Goal: Task Accomplishment & Management: Manage account settings

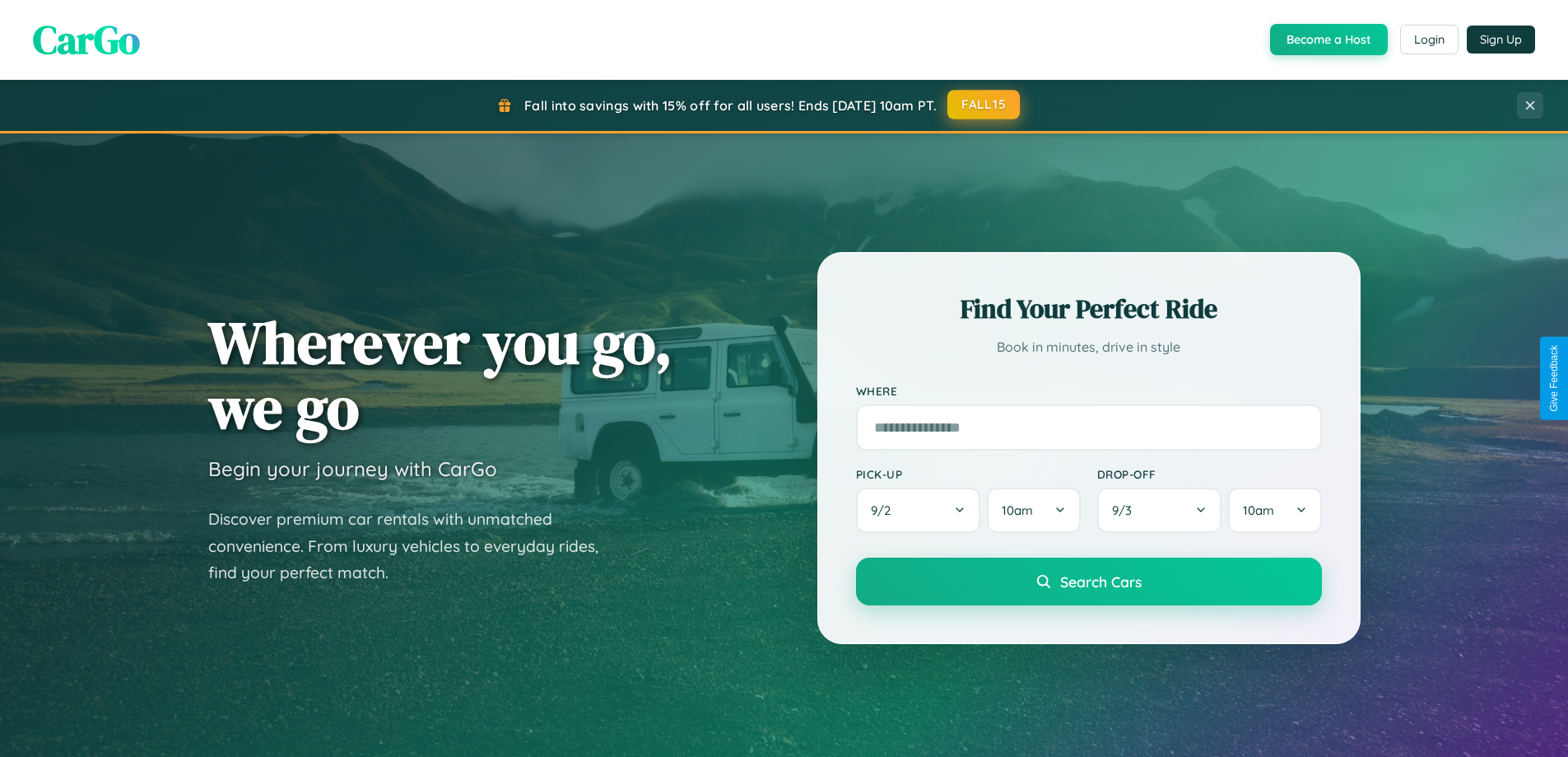
click at [984, 106] on button "FALL15" at bounding box center [983, 105] width 72 height 29
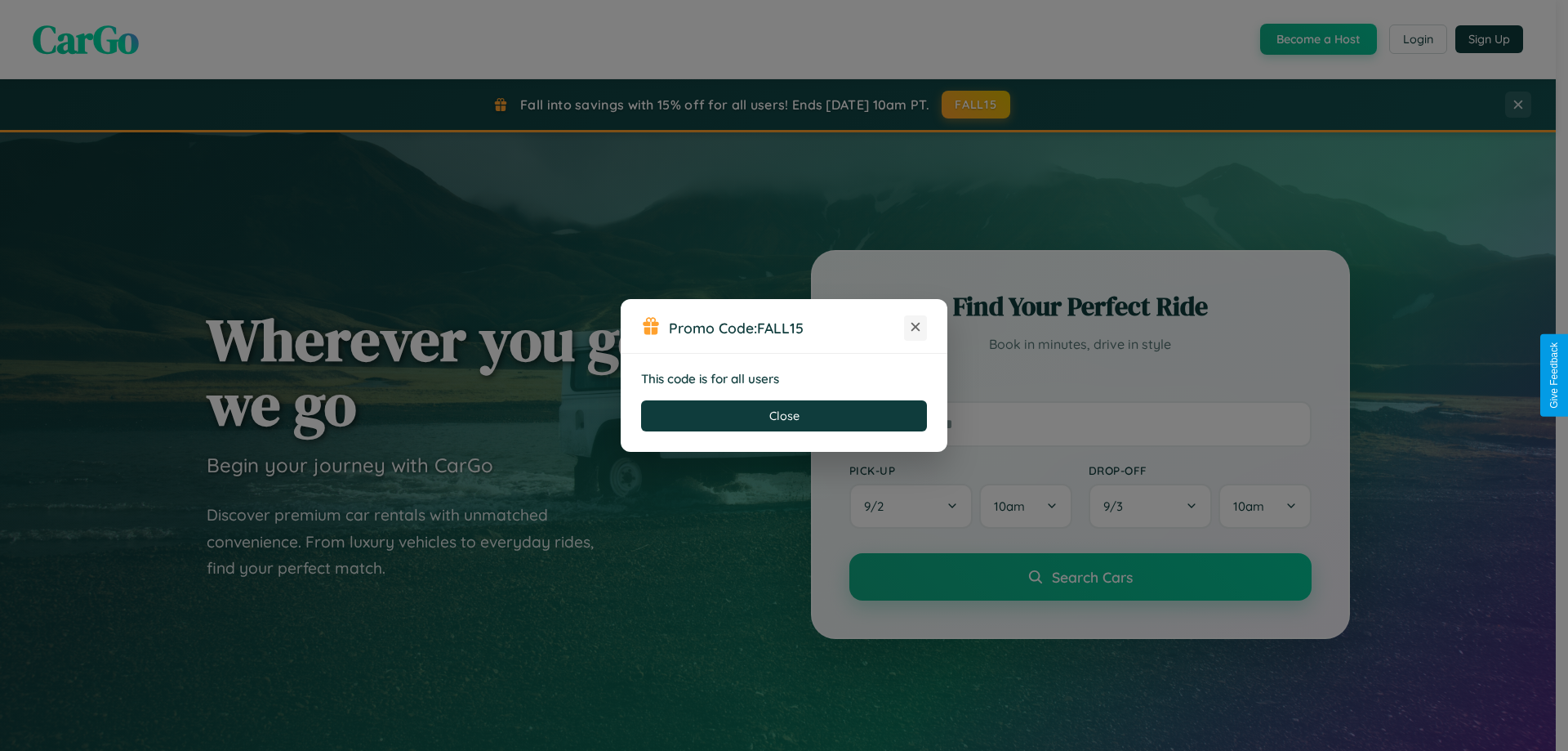
click at [916, 328] on icon at bounding box center [915, 326] width 16 height 16
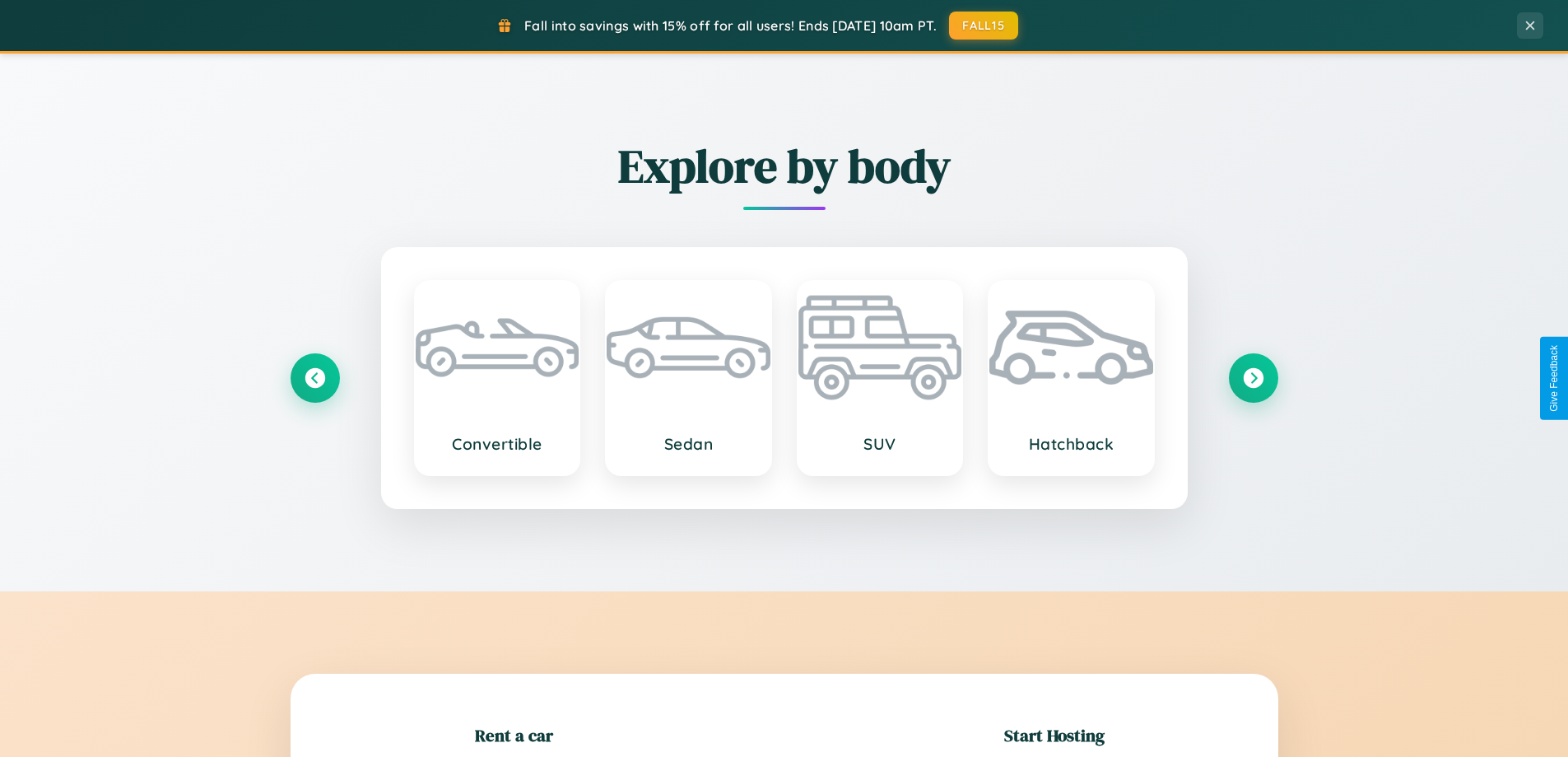
scroll to position [356, 0]
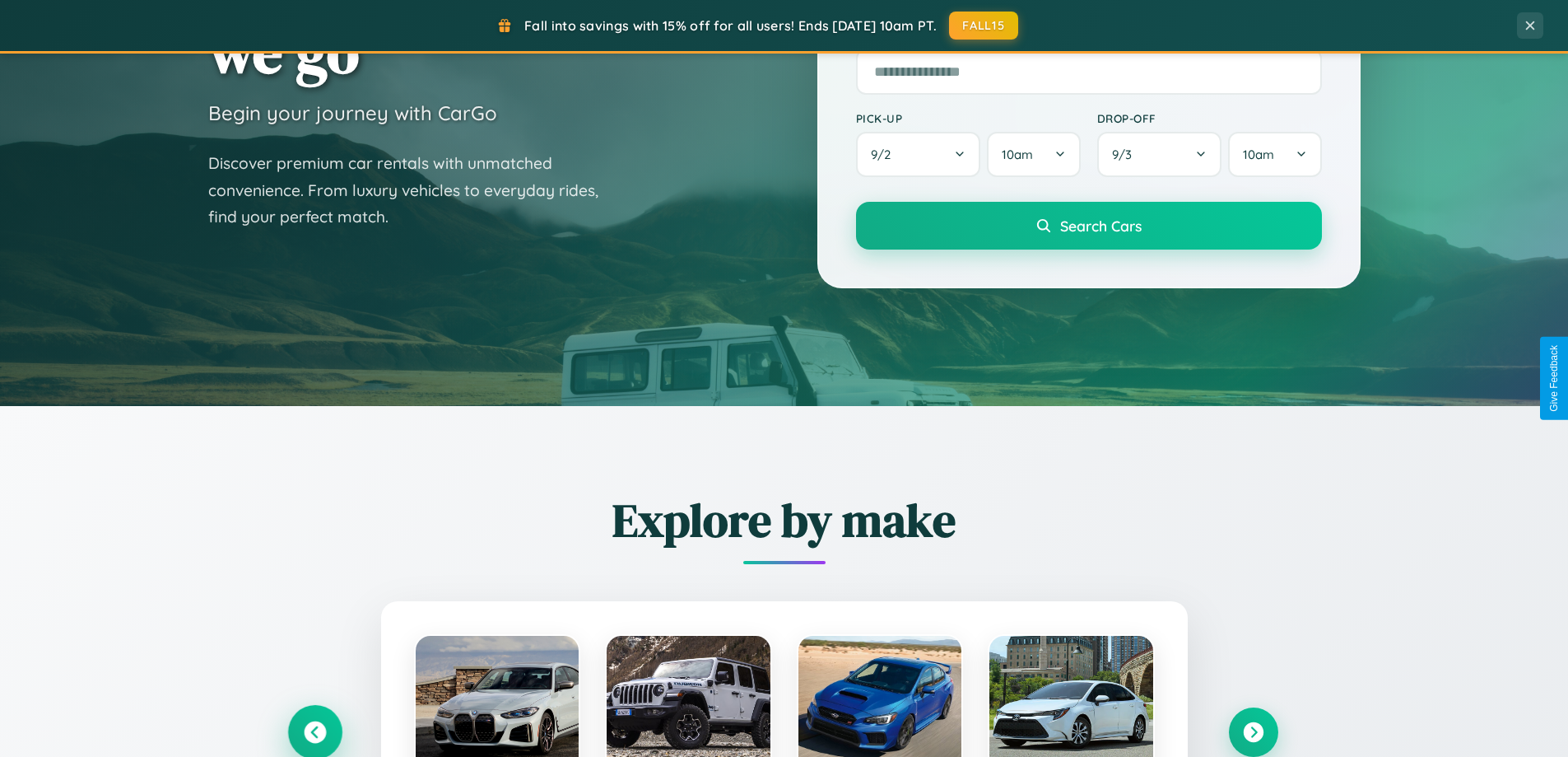
click at [315, 732] on icon at bounding box center [315, 732] width 22 height 22
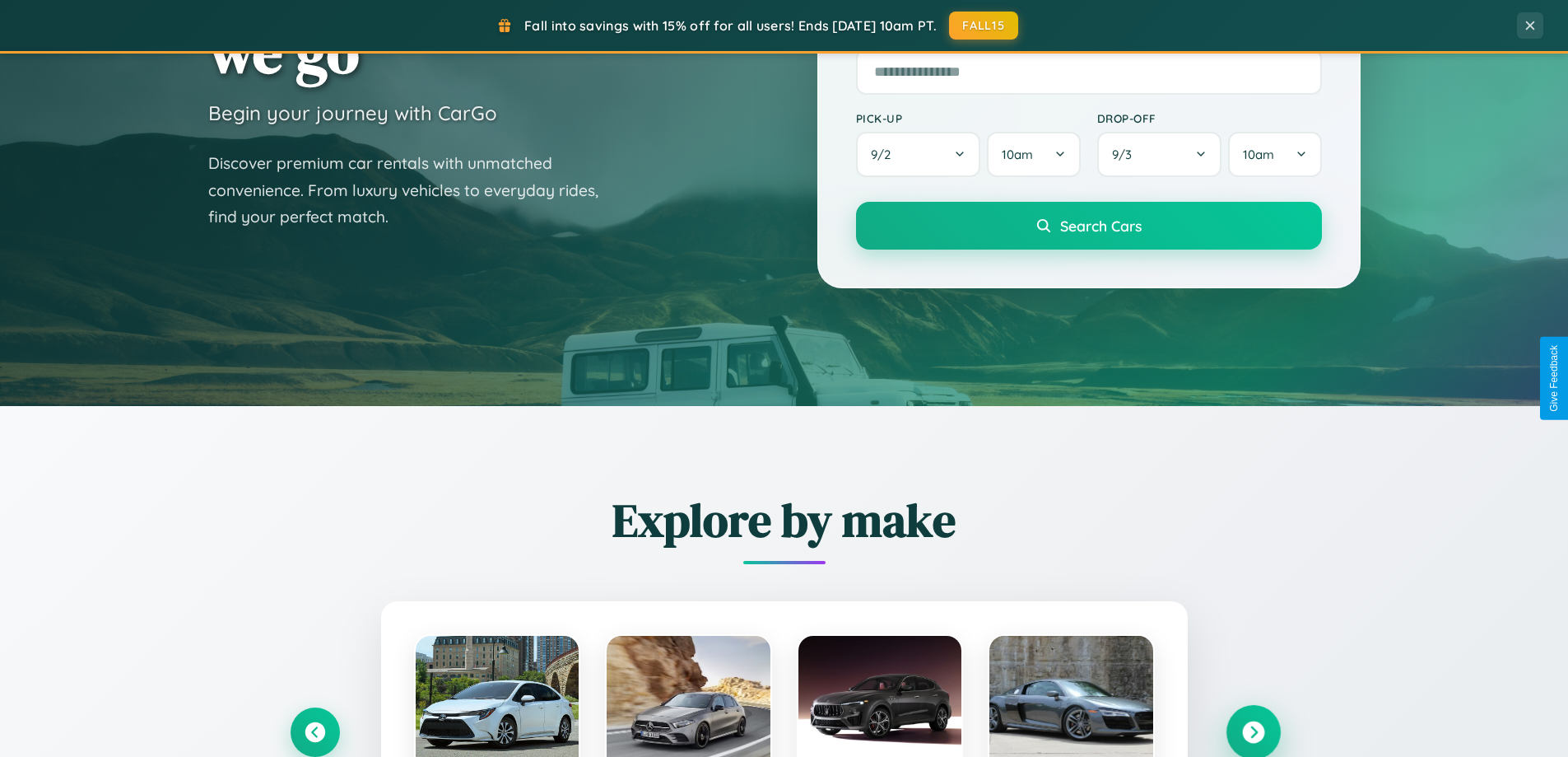
click at [1252, 732] on icon at bounding box center [1252, 732] width 22 height 22
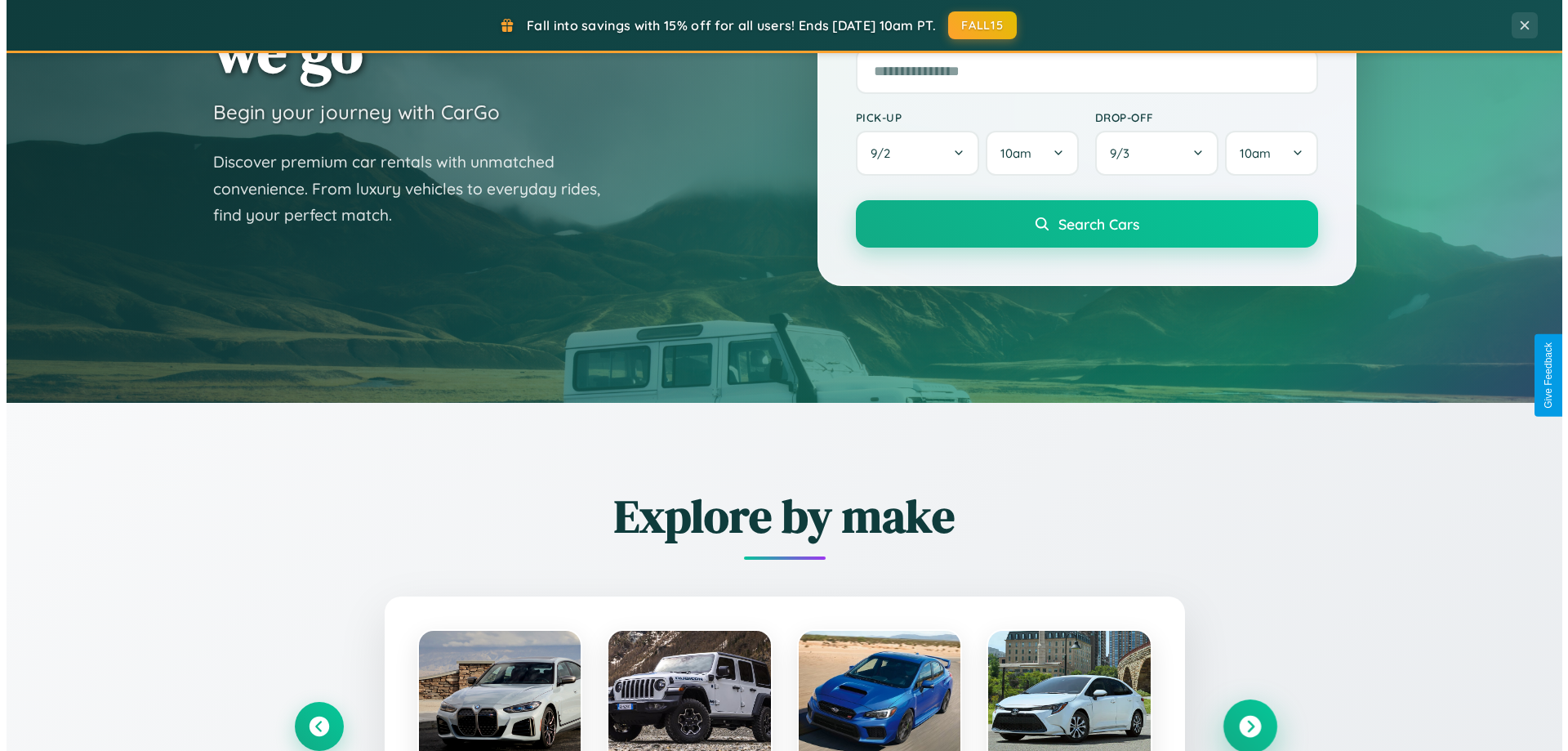
scroll to position [0, 0]
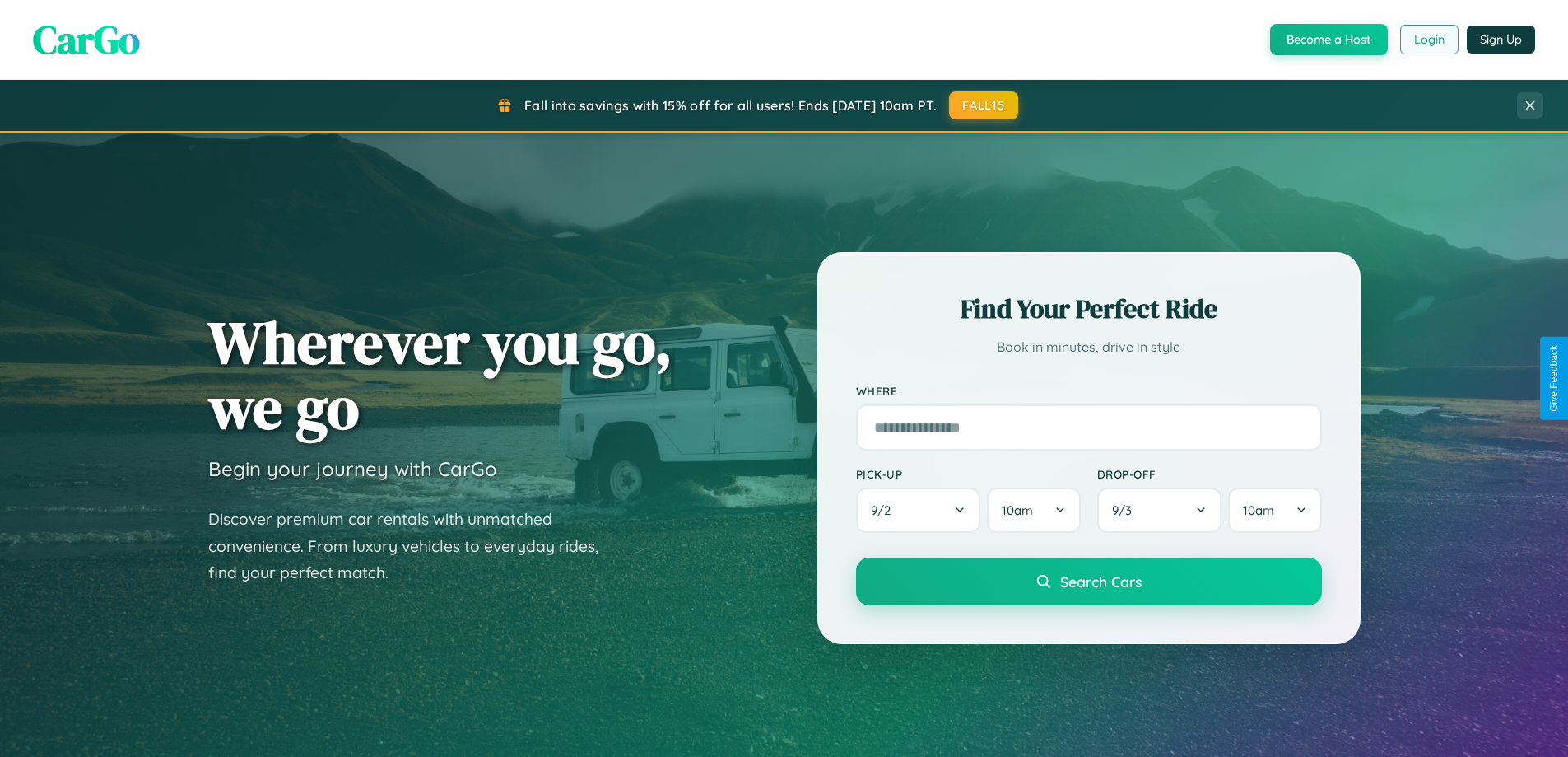
click at [1427, 39] on button "Login" at bounding box center [1429, 39] width 59 height 29
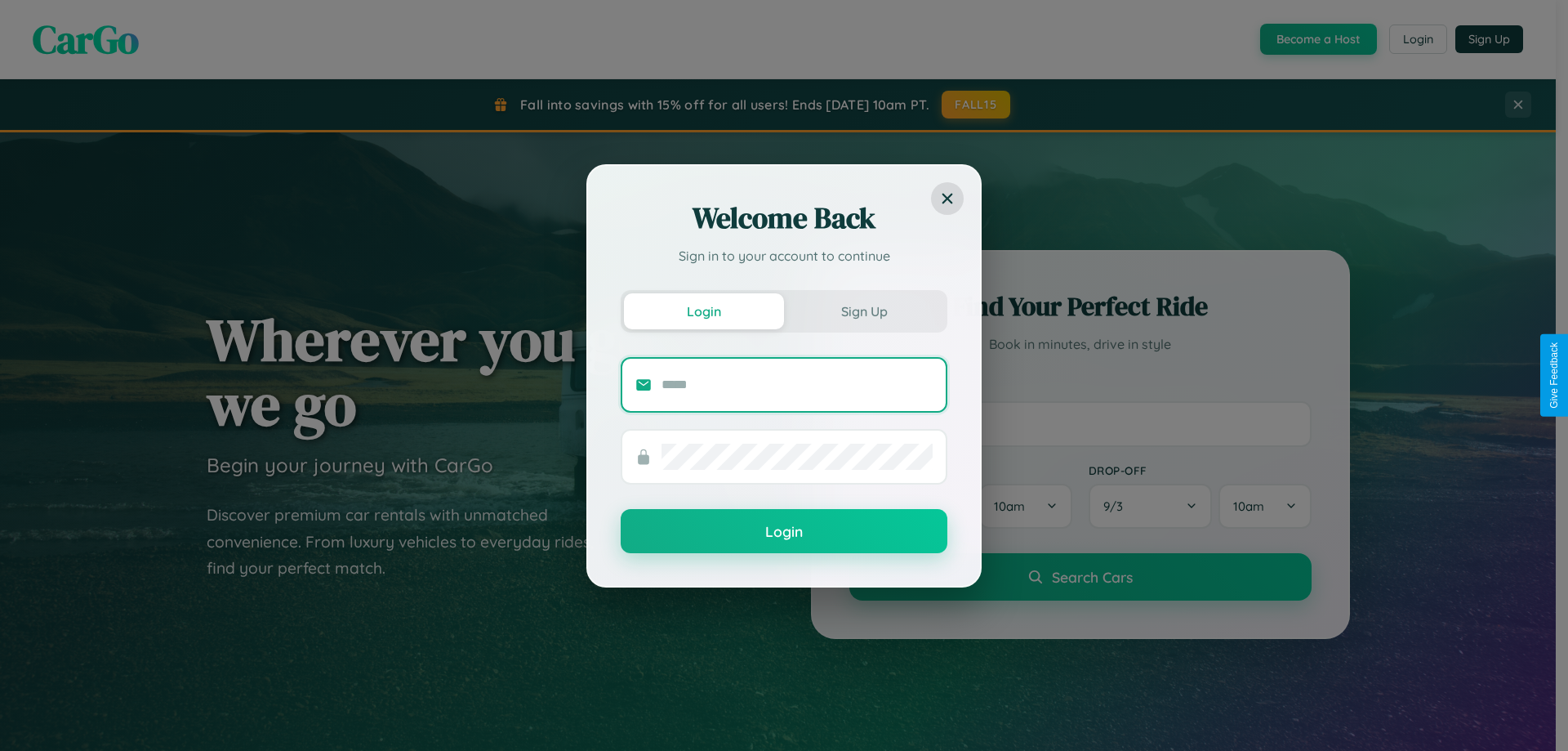
click at [798, 384] on input "text" at bounding box center [797, 384] width 271 height 26
type input "**********"
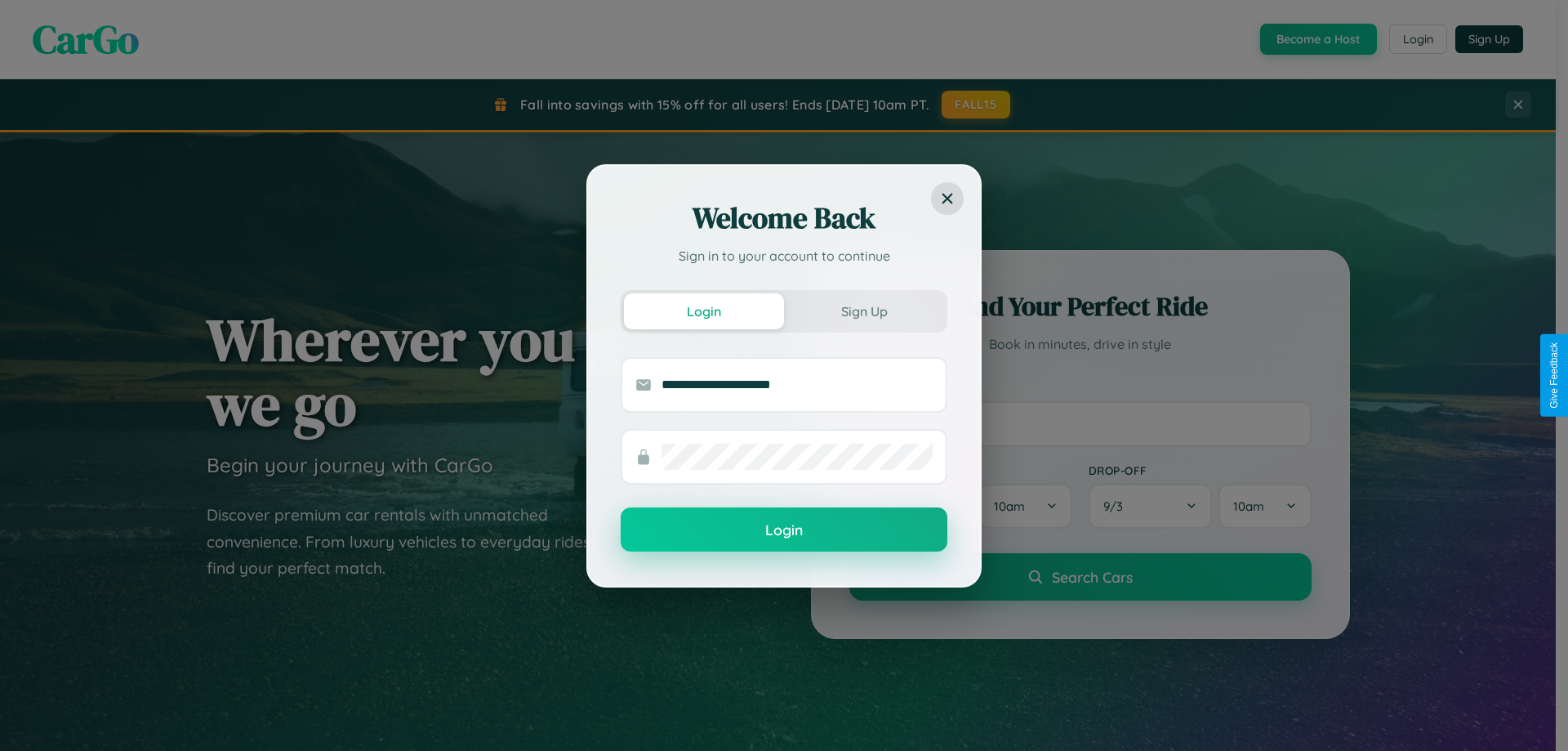
click at [784, 529] on button "Login" at bounding box center [784, 529] width 327 height 44
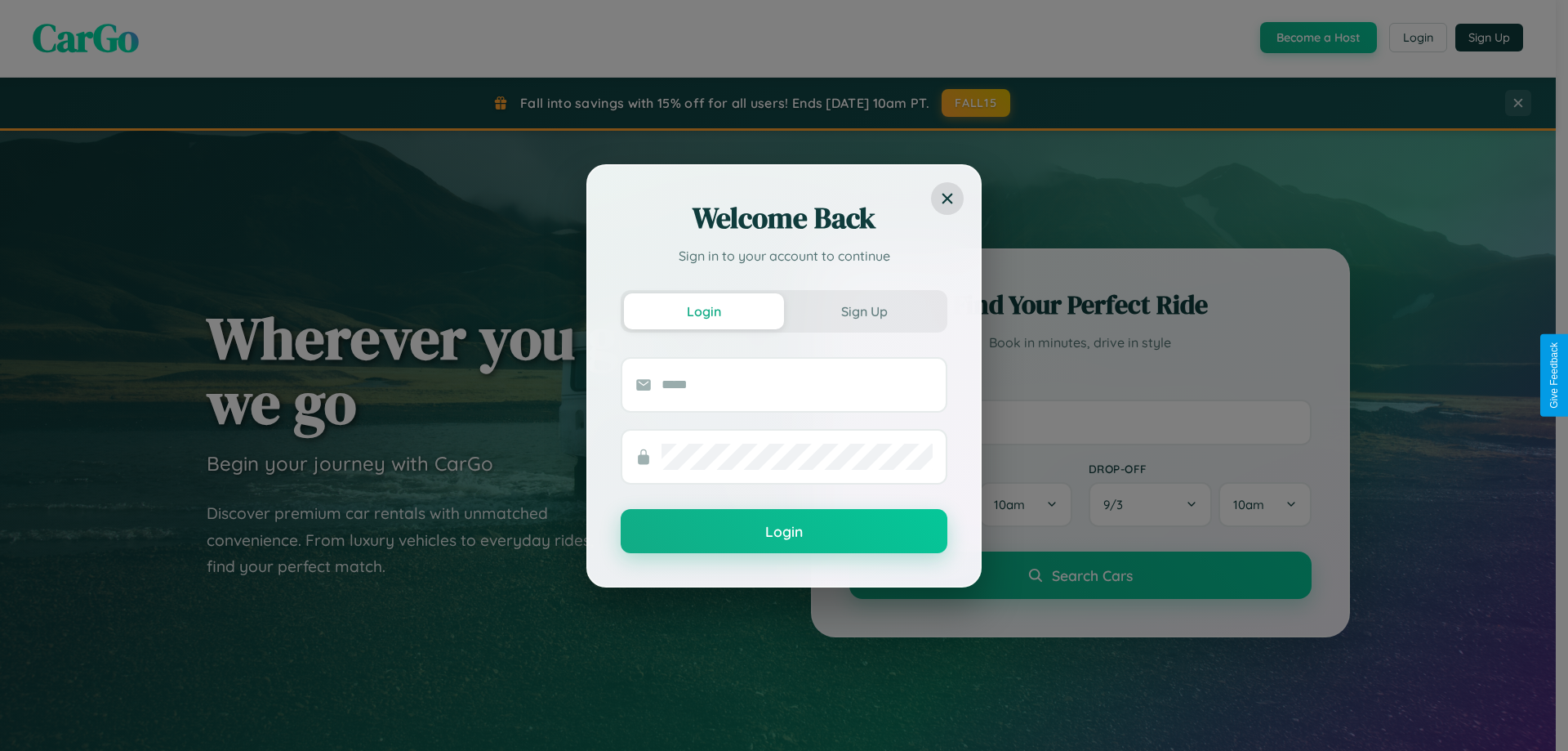
scroll to position [49, 0]
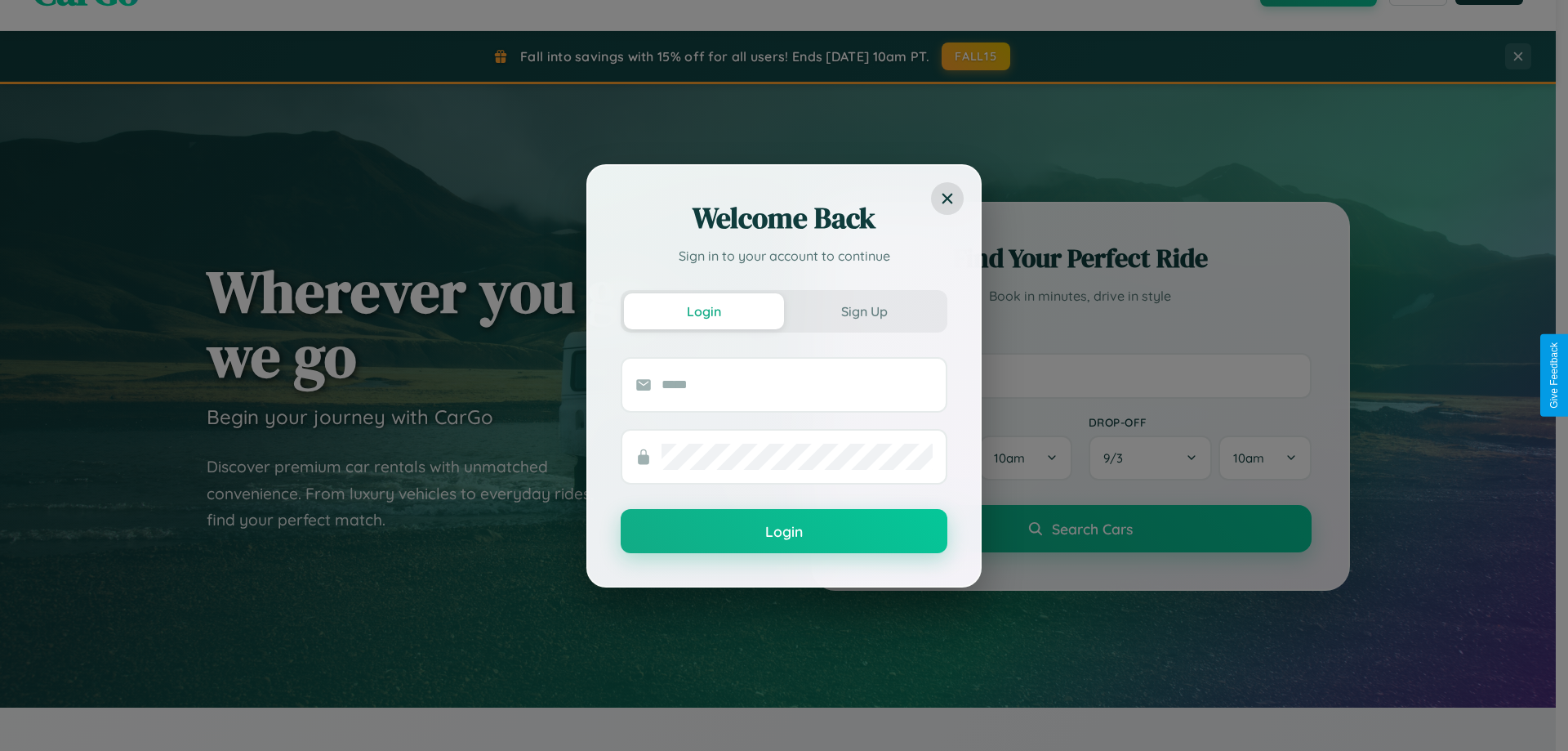
click at [1080, 375] on div "Welcome Back Sign in to your account to continue Login Sign Up Login" at bounding box center [784, 376] width 1568 height 751
